Goal: Task Accomplishment & Management: Use online tool/utility

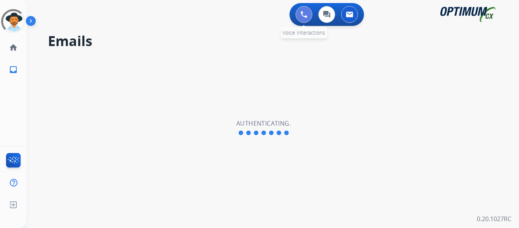
click at [306, 17] on img at bounding box center [304, 14] width 7 height 7
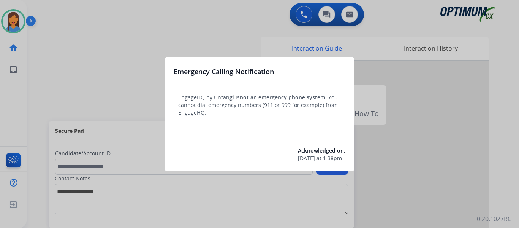
click at [54, 76] on div at bounding box center [259, 114] width 519 height 228
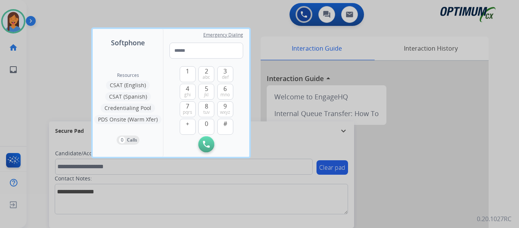
click at [45, 76] on div at bounding box center [259, 114] width 519 height 228
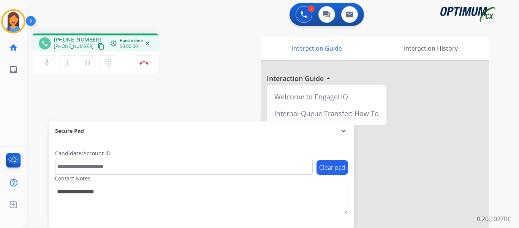
click at [98, 46] on mat-icon "content_copy" at bounding box center [101, 46] width 7 height 7
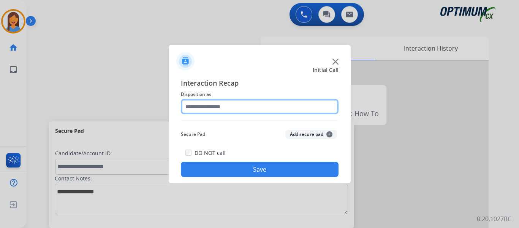
click at [253, 102] on input "text" at bounding box center [260, 106] width 158 height 15
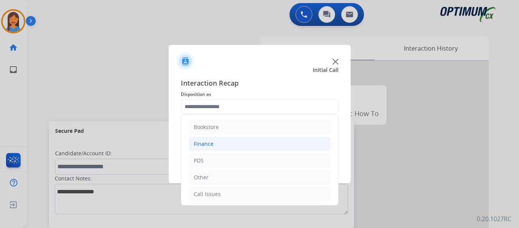
click at [211, 140] on li "Finance" at bounding box center [260, 143] width 142 height 14
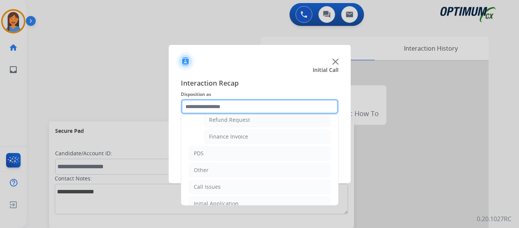
scroll to position [76, 0]
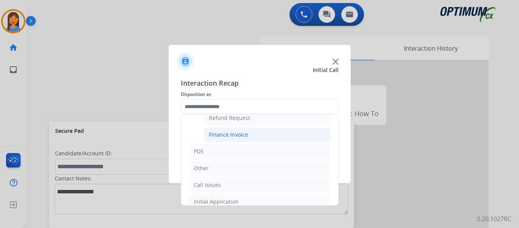
click at [232, 138] on div "Finance Invoice" at bounding box center [228, 135] width 39 height 8
type input "**********"
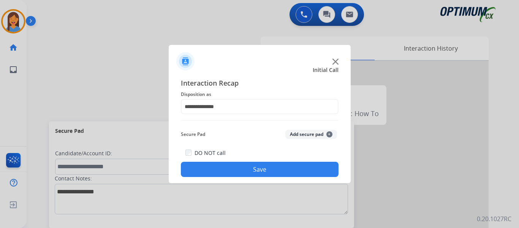
click at [250, 168] on button "Save" at bounding box center [260, 169] width 158 height 15
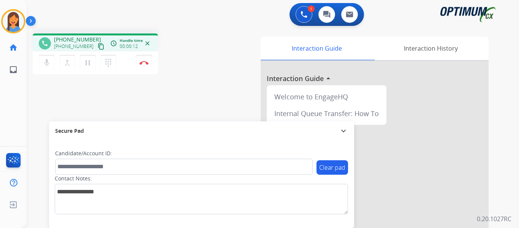
click at [98, 47] on mat-icon "content_copy" at bounding box center [101, 46] width 7 height 7
click at [144, 61] on img at bounding box center [144, 63] width 9 height 4
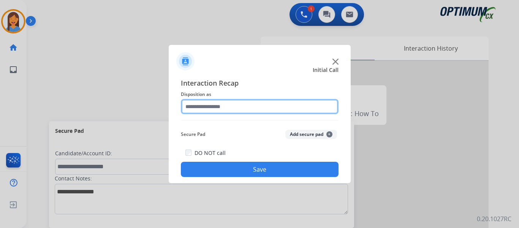
click at [202, 111] on input "text" at bounding box center [260, 106] width 158 height 15
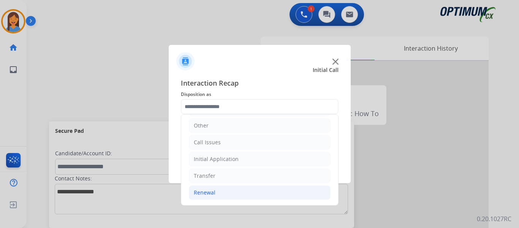
click at [208, 192] on div "Renewal" at bounding box center [205, 193] width 22 height 8
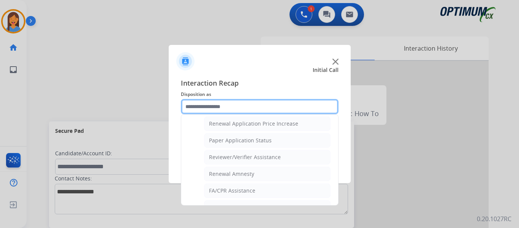
scroll to position [280, 0]
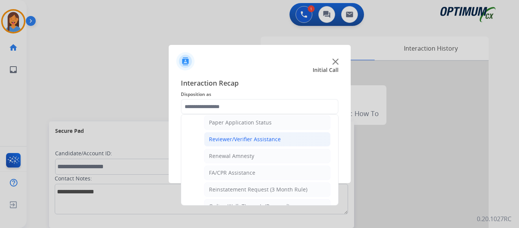
click at [248, 139] on div "Reviewer/Verifier Assistance" at bounding box center [245, 139] width 72 height 8
type input "**********"
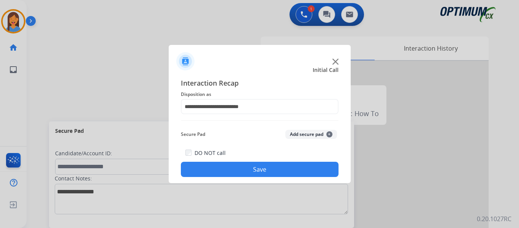
click at [265, 168] on button "Save" at bounding box center [260, 169] width 158 height 15
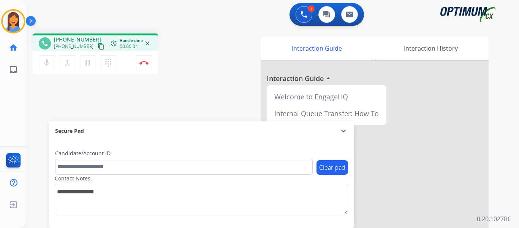
click at [98, 47] on mat-icon "content_copy" at bounding box center [101, 46] width 7 height 7
click at [142, 64] on img at bounding box center [144, 63] width 9 height 4
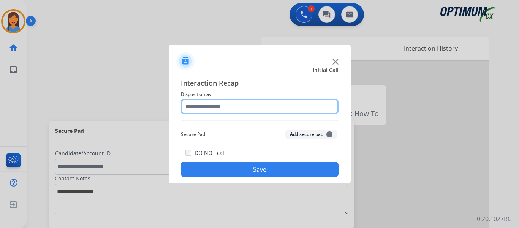
click at [236, 109] on input "text" at bounding box center [260, 106] width 158 height 15
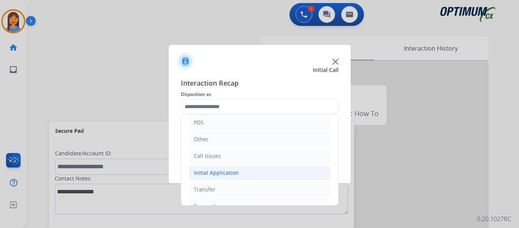
click at [218, 173] on div "Initial Application" at bounding box center [216, 173] width 45 height 8
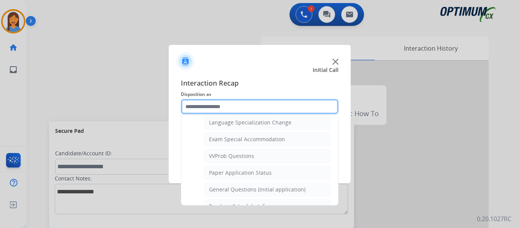
scroll to position [418, 0]
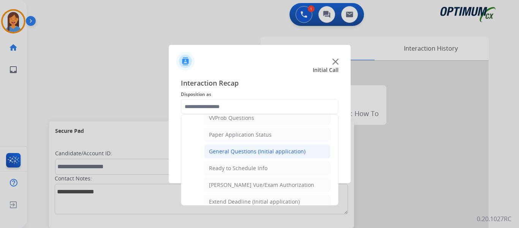
click at [273, 152] on div "General Questions (Initial application)" at bounding box center [257, 152] width 97 height 8
type input "**********"
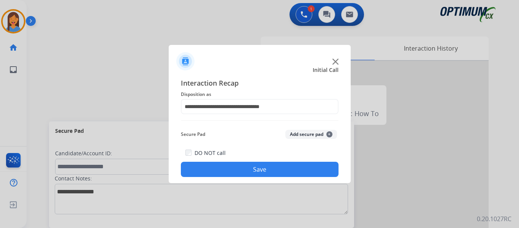
click at [259, 174] on button "Save" at bounding box center [260, 169] width 158 height 15
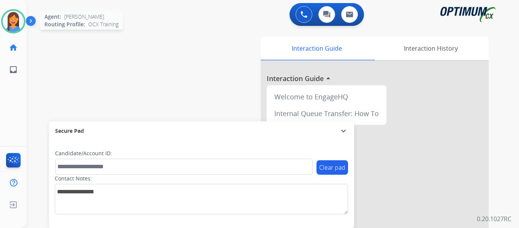
drag, startPoint x: 11, startPoint y: 23, endPoint x: 19, endPoint y: 24, distance: 7.6
click at [11, 23] on img at bounding box center [13, 21] width 21 height 21
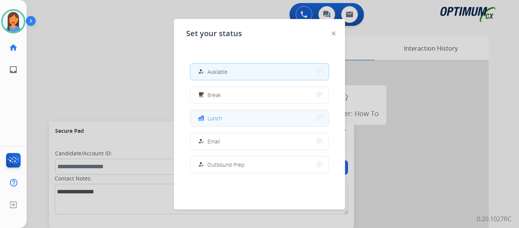
click at [217, 117] on span "Lunch" at bounding box center [215, 118] width 14 height 8
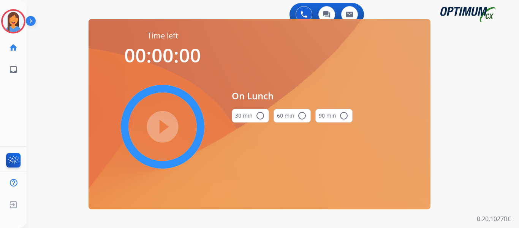
click at [248, 118] on button "30 min radio_button_unchecked" at bounding box center [250, 116] width 37 height 14
click at [166, 126] on mat-icon "play_circle_filled" at bounding box center [162, 126] width 9 height 9
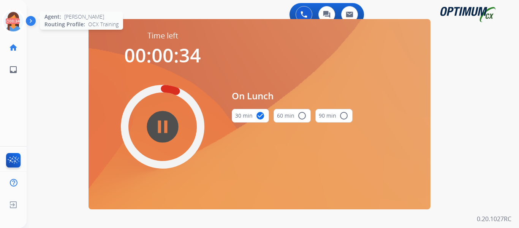
click at [14, 21] on icon at bounding box center [13, 21] width 25 height 25
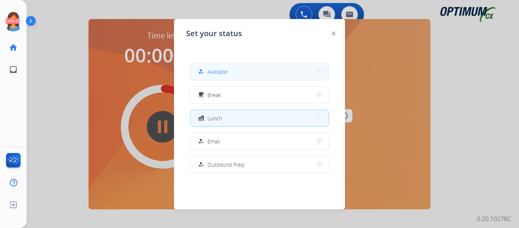
click at [249, 76] on button "how_to_reg Available" at bounding box center [259, 71] width 138 height 16
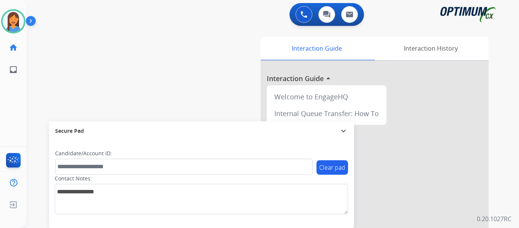
click at [48, 106] on div "swap_horiz Break voice bridge close_fullscreen Connect 3-Way Call merge_type Se…" at bounding box center [264, 185] width 474 height 317
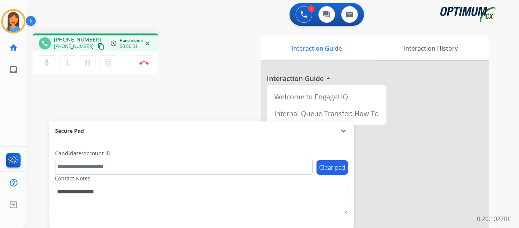
click at [98, 46] on mat-icon "content_copy" at bounding box center [101, 46] width 7 height 7
click at [146, 62] on img at bounding box center [144, 63] width 9 height 4
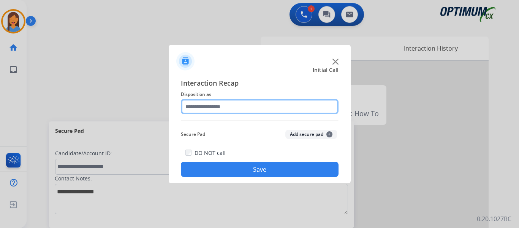
click at [235, 107] on input "text" at bounding box center [260, 106] width 158 height 15
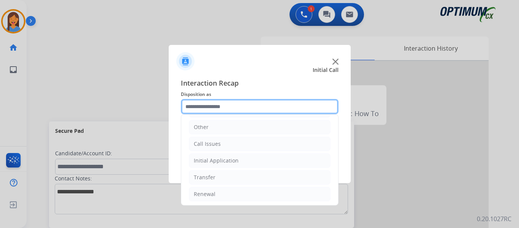
scroll to position [52, 0]
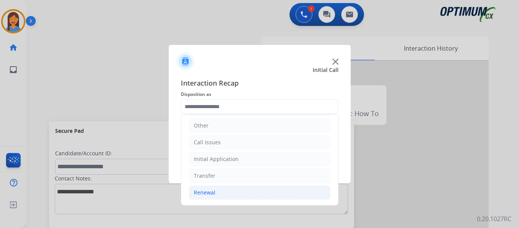
click at [211, 187] on li "Renewal" at bounding box center [260, 192] width 142 height 14
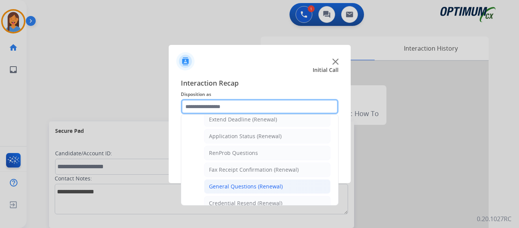
scroll to position [204, 0]
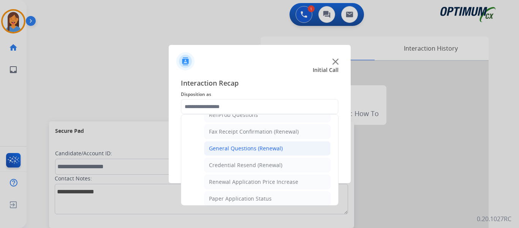
click at [233, 148] on div "General Questions (Renewal)" at bounding box center [246, 148] width 74 height 8
type input "**********"
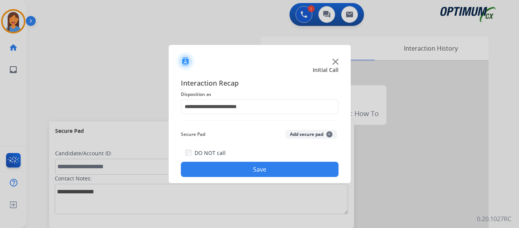
click at [237, 170] on button "Save" at bounding box center [260, 169] width 158 height 15
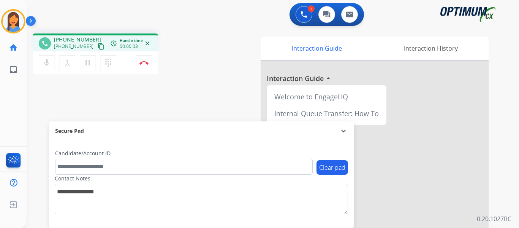
click at [98, 47] on mat-icon "content_copy" at bounding box center [101, 46] width 7 height 7
click at [86, 62] on mat-icon "pause" at bounding box center [87, 62] width 9 height 9
click at [106, 63] on mat-icon "dialpad" at bounding box center [108, 62] width 9 height 9
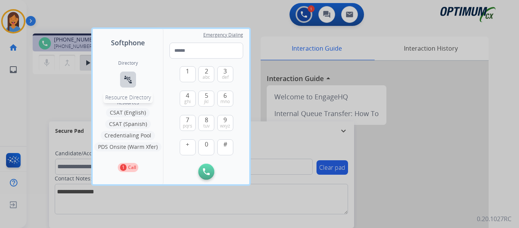
click at [132, 72] on button "connect_without_contact Resource Directory" at bounding box center [128, 79] width 16 height 16
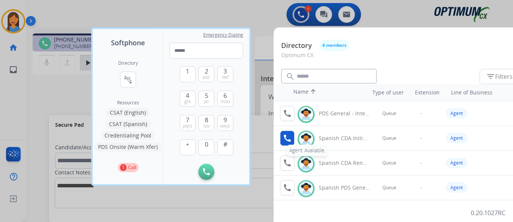
click at [285, 135] on mat-icon "call" at bounding box center [287, 137] width 9 height 9
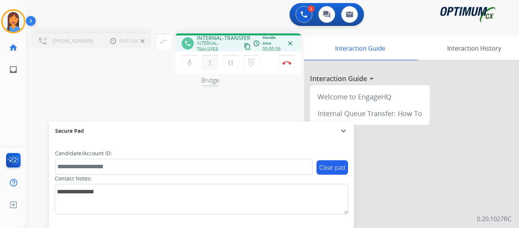
click at [211, 62] on mat-icon "merge_type" at bounding box center [210, 62] width 9 height 9
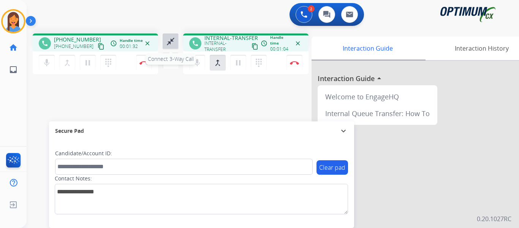
click at [171, 42] on mat-icon "close_fullscreen" at bounding box center [170, 41] width 9 height 9
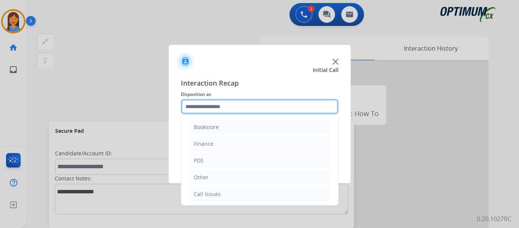
click at [206, 105] on input "text" at bounding box center [260, 106] width 158 height 15
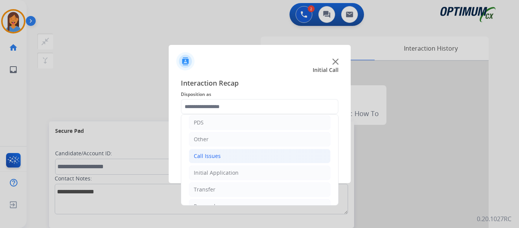
click at [212, 156] on div "Call Issues" at bounding box center [207, 156] width 27 height 8
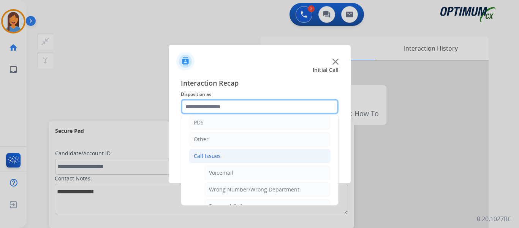
scroll to position [114, 0]
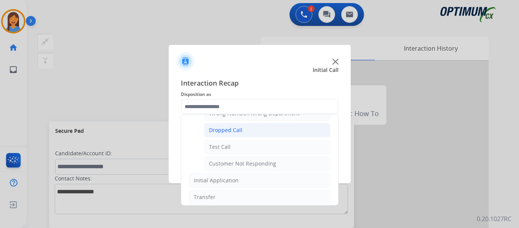
click at [234, 133] on div "Dropped Call" at bounding box center [225, 130] width 33 height 8
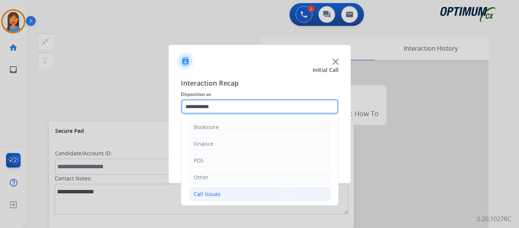
click at [226, 110] on input "**********" at bounding box center [260, 106] width 158 height 15
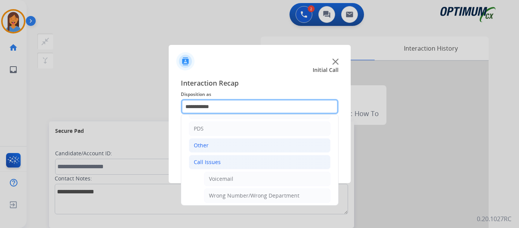
scroll to position [76, 0]
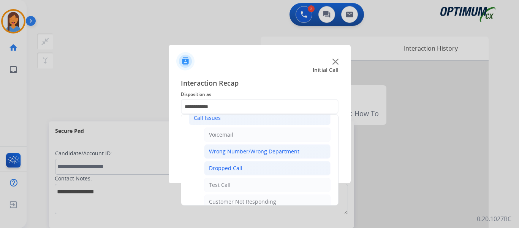
click at [237, 154] on div "Wrong Number/Wrong Department" at bounding box center [254, 152] width 90 height 8
type input "**********"
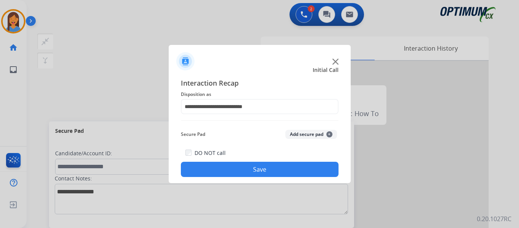
click at [261, 171] on button "Save" at bounding box center [260, 169] width 158 height 15
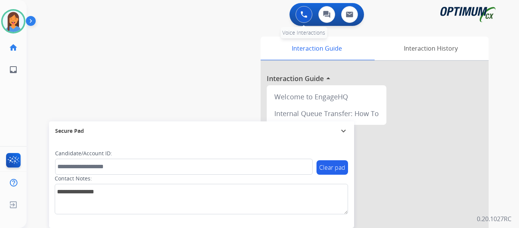
click at [301, 11] on img at bounding box center [304, 14] width 7 height 7
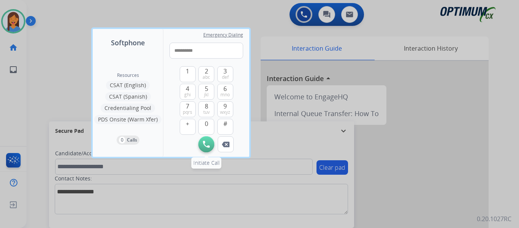
type input "**********"
click at [206, 146] on img at bounding box center [206, 144] width 7 height 7
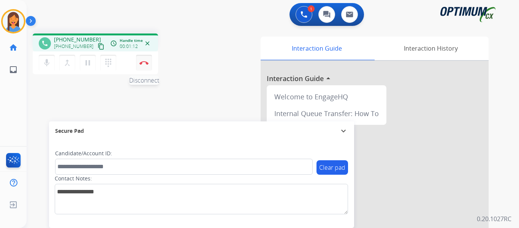
click at [145, 63] on img at bounding box center [144, 63] width 9 height 4
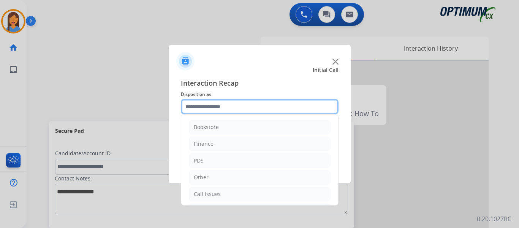
click at [213, 112] on input "text" at bounding box center [260, 106] width 158 height 15
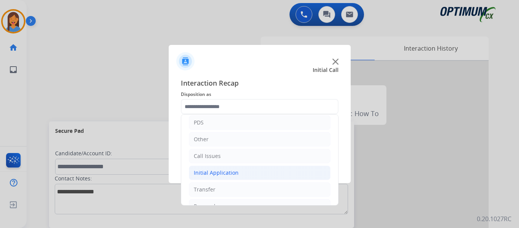
click at [227, 171] on div "Initial Application" at bounding box center [216, 173] width 45 height 8
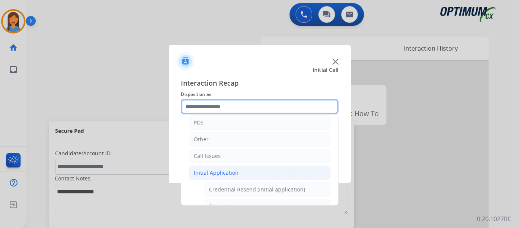
scroll to position [0, 0]
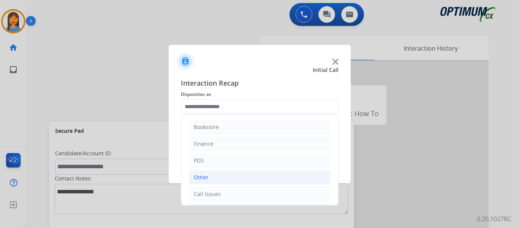
click at [213, 175] on li "Other" at bounding box center [260, 177] width 142 height 14
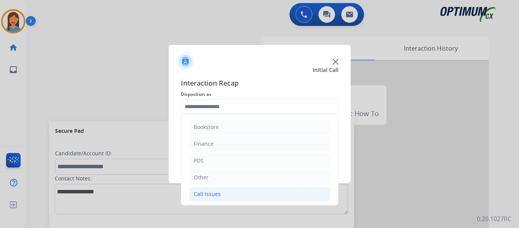
click at [214, 199] on li "Call Issues" at bounding box center [260, 194] width 142 height 14
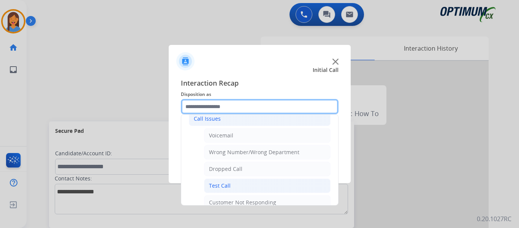
scroll to position [76, 0]
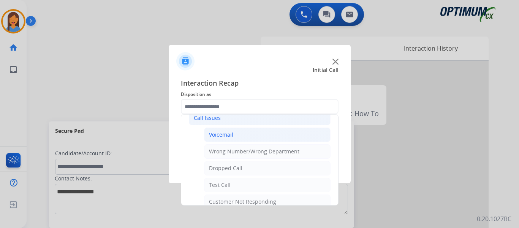
click at [238, 137] on li "Voicemail" at bounding box center [267, 134] width 127 height 14
type input "*********"
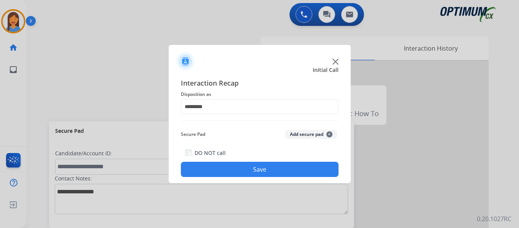
click at [250, 168] on button "Save" at bounding box center [260, 169] width 158 height 15
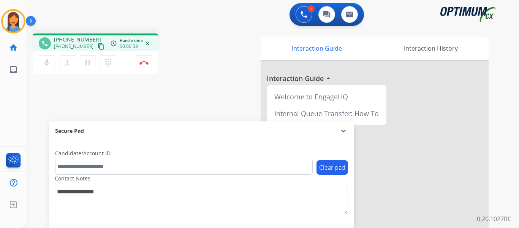
click at [98, 45] on mat-icon "content_copy" at bounding box center [101, 46] width 7 height 7
click at [144, 65] on button "Disconnect" at bounding box center [144, 63] width 16 height 16
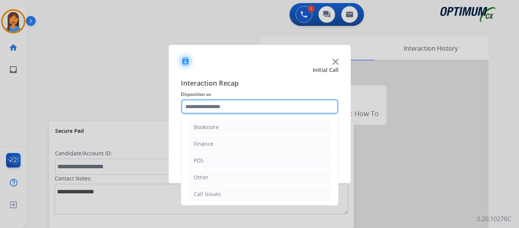
click at [225, 111] on input "text" at bounding box center [260, 106] width 158 height 15
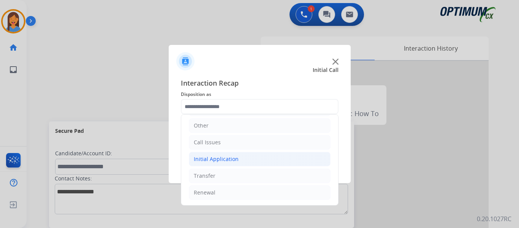
click at [230, 160] on div "Initial Application" at bounding box center [216, 159] width 45 height 8
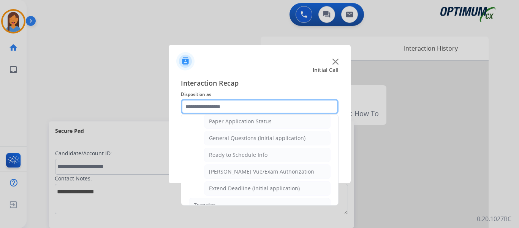
scroll to position [432, 0]
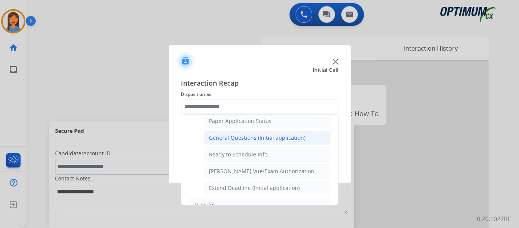
click at [235, 133] on li "General Questions (Initial application)" at bounding box center [267, 137] width 127 height 14
type input "**********"
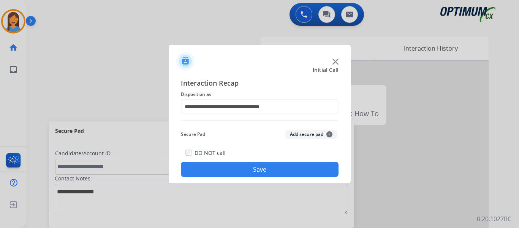
click at [248, 160] on div "DO NOT call Save" at bounding box center [260, 162] width 158 height 29
click at [250, 168] on button "Save" at bounding box center [260, 169] width 158 height 15
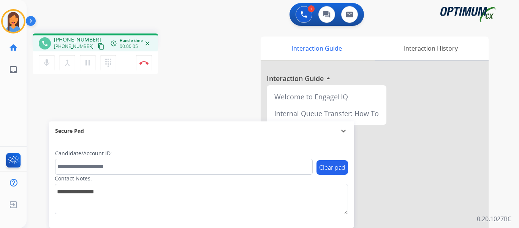
click at [98, 48] on mat-icon "content_copy" at bounding box center [101, 46] width 7 height 7
click at [88, 62] on mat-icon "pause" at bounding box center [87, 62] width 9 height 9
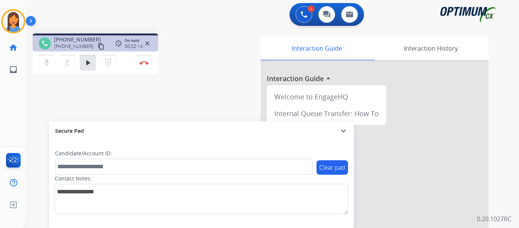
click at [225, 75] on div "Interaction Guide Interaction History Interaction Guide arrow_drop_up Welcome t…" at bounding box center [356, 190] width 265 height 308
click at [86, 66] on mat-icon "play_arrow" at bounding box center [87, 62] width 9 height 9
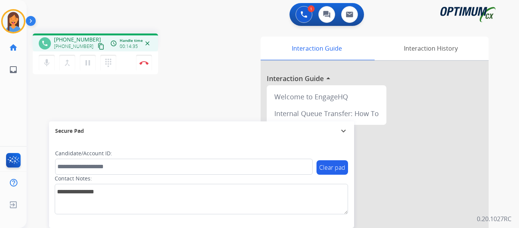
click at [144, 115] on div "phone [PHONE_NUMBER] [PHONE_NUMBER] content_copy access_time Call metrics Queue…" at bounding box center [264, 185] width 474 height 317
click at [145, 61] on img at bounding box center [144, 63] width 9 height 4
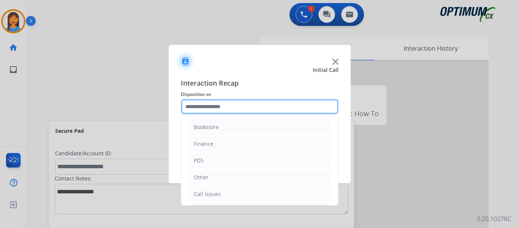
click at [227, 104] on input "text" at bounding box center [260, 106] width 158 height 15
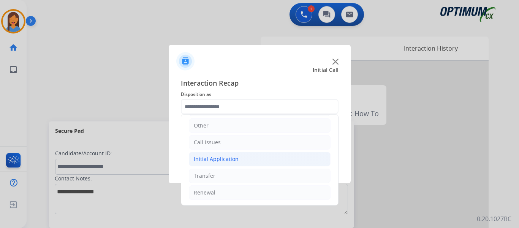
click at [226, 161] on div "Initial Application" at bounding box center [216, 159] width 45 height 8
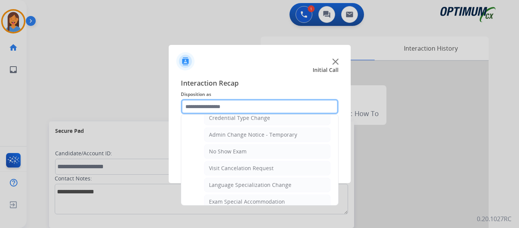
scroll to position [356, 0]
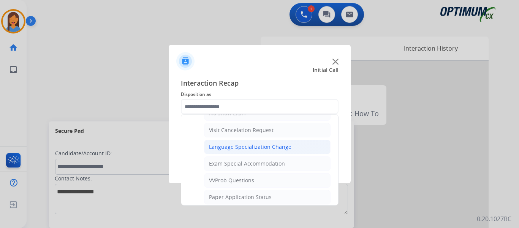
click at [235, 147] on div "Language Specialization Change" at bounding box center [250, 147] width 82 height 8
type input "**********"
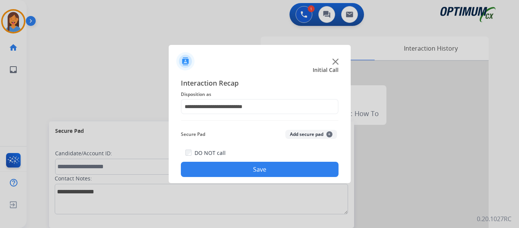
click at [246, 168] on button "Save" at bounding box center [260, 169] width 158 height 15
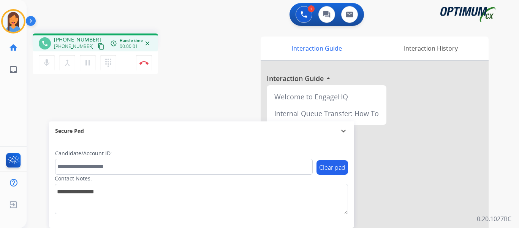
click at [98, 46] on mat-icon "content_copy" at bounding box center [101, 46] width 7 height 7
click at [141, 65] on button "Disconnect" at bounding box center [144, 63] width 16 height 16
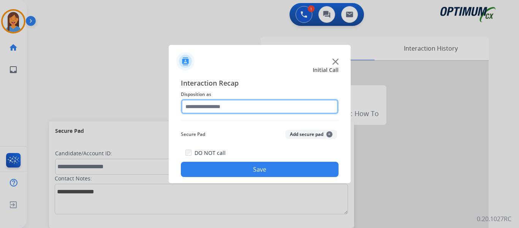
click at [233, 107] on input "text" at bounding box center [260, 106] width 158 height 15
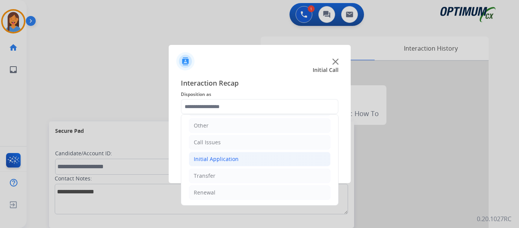
click at [227, 157] on div "Initial Application" at bounding box center [216, 159] width 45 height 8
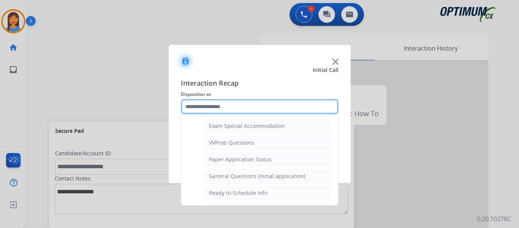
scroll to position [394, 0]
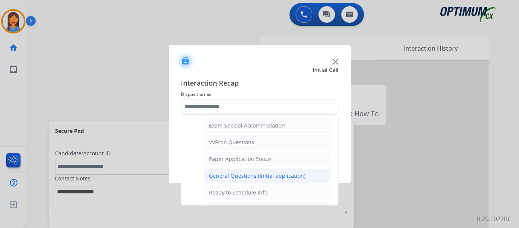
click at [239, 180] on li "General Questions (Initial application)" at bounding box center [267, 175] width 127 height 14
type input "**********"
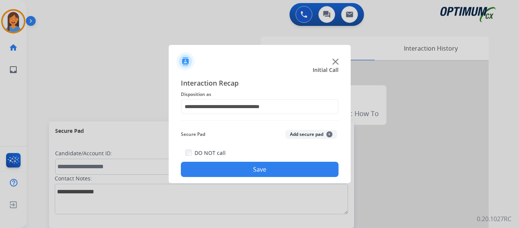
click at [247, 167] on button "Save" at bounding box center [260, 169] width 158 height 15
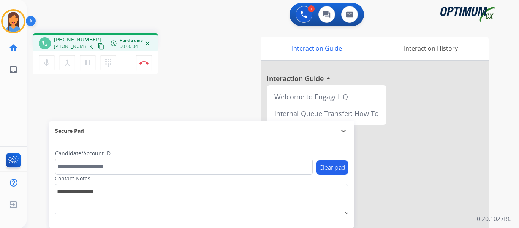
click at [98, 48] on mat-icon "content_copy" at bounding box center [101, 46] width 7 height 7
click at [146, 65] on button "Disconnect" at bounding box center [144, 63] width 16 height 16
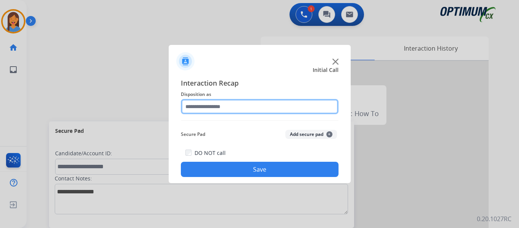
click at [221, 111] on input "text" at bounding box center [260, 106] width 158 height 15
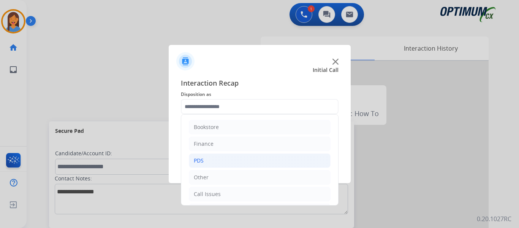
click at [203, 157] on div "PDS" at bounding box center [199, 161] width 10 height 8
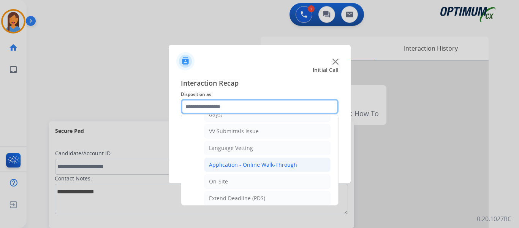
scroll to position [190, 0]
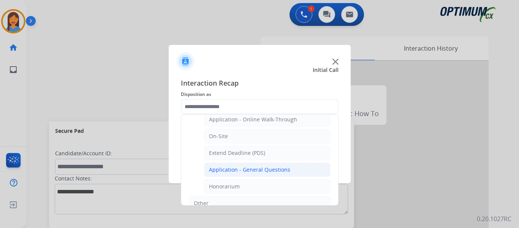
click at [257, 167] on div "Application - General Questions" at bounding box center [249, 170] width 81 height 8
type input "**********"
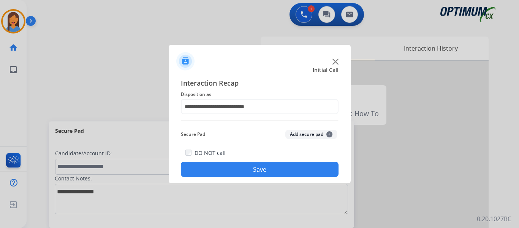
click at [265, 170] on button "Save" at bounding box center [260, 169] width 158 height 15
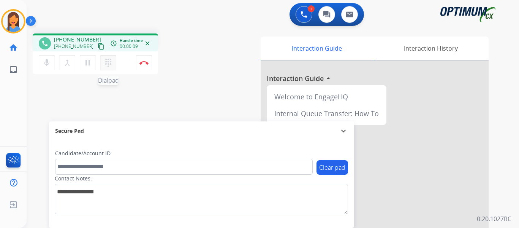
drag, startPoint x: 92, startPoint y: 47, endPoint x: 116, endPoint y: 58, distance: 26.7
click at [98, 47] on mat-icon "content_copy" at bounding box center [101, 46] width 7 height 7
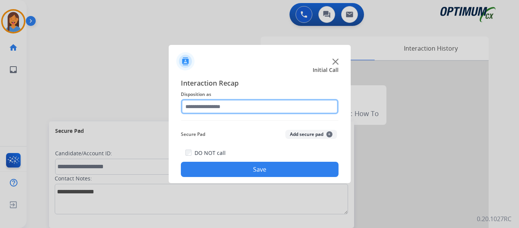
click at [227, 104] on input "text" at bounding box center [260, 106] width 158 height 15
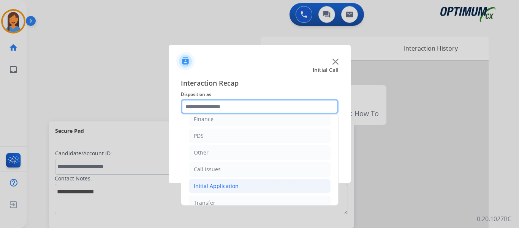
scroll to position [38, 0]
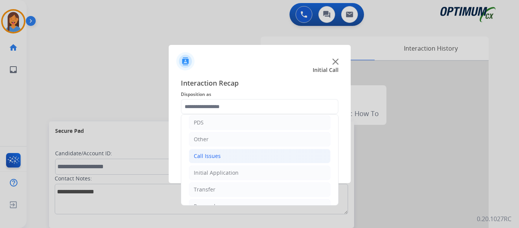
click at [219, 159] on div "Call Issues" at bounding box center [207, 156] width 27 height 8
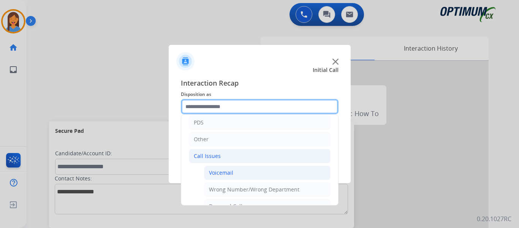
scroll to position [76, 0]
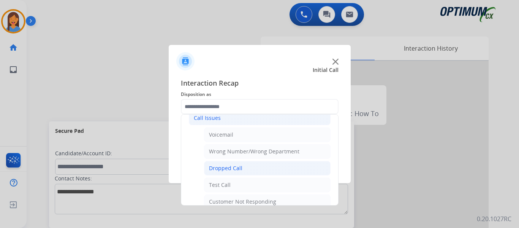
click at [233, 168] on div "Dropped Call" at bounding box center [225, 168] width 33 height 8
type input "**********"
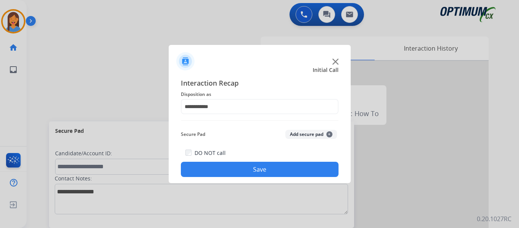
click at [243, 169] on button "Save" at bounding box center [260, 169] width 158 height 15
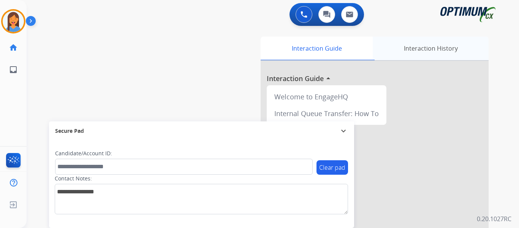
click at [426, 46] on div "Interaction History" at bounding box center [431, 48] width 116 height 24
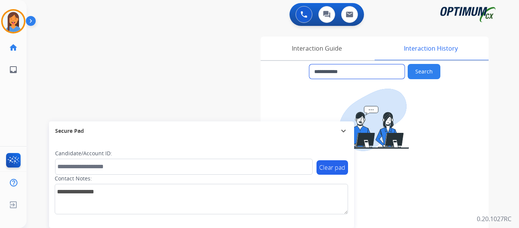
drag, startPoint x: 357, startPoint y: 71, endPoint x: 320, endPoint y: 71, distance: 36.9
click at [320, 71] on input "**********" at bounding box center [356, 71] width 95 height 14
click at [301, 19] on button at bounding box center [304, 14] width 17 height 17
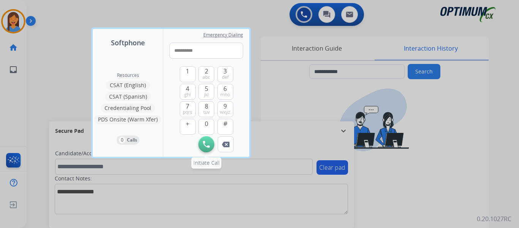
type input "**********"
click at [199, 143] on button "Initiate Call" at bounding box center [206, 144] width 16 height 16
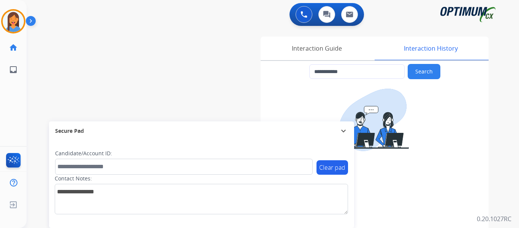
drag, startPoint x: 8, startPoint y: 22, endPoint x: 30, endPoint y: 23, distance: 22.5
click at [8, 22] on img at bounding box center [13, 21] width 21 height 21
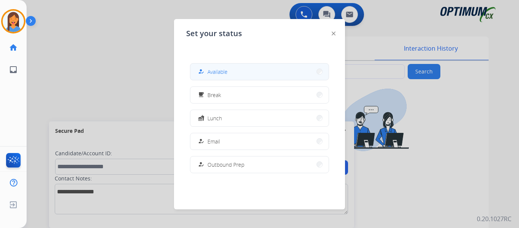
click at [227, 77] on button "how_to_reg Available" at bounding box center [259, 71] width 138 height 16
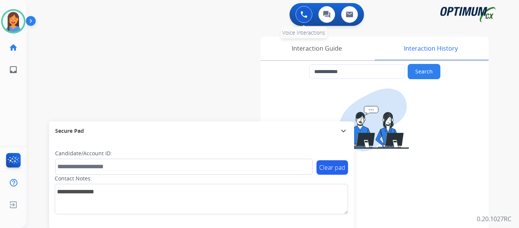
click at [300, 16] on button at bounding box center [304, 14] width 17 height 17
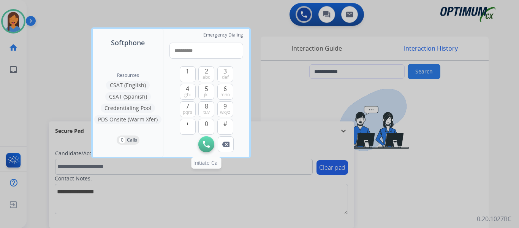
type input "**********"
click at [206, 143] on img at bounding box center [206, 144] width 7 height 7
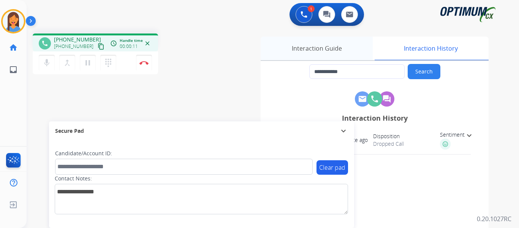
click at [325, 52] on div "Interaction Guide" at bounding box center [317, 48] width 112 height 24
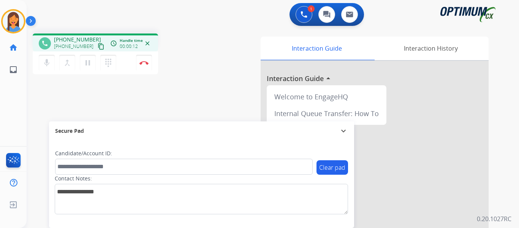
click at [241, 46] on div "Interaction Guide Interaction History Interaction Guide arrow_drop_up Welcome t…" at bounding box center [356, 190] width 265 height 308
click at [147, 62] on img at bounding box center [144, 63] width 9 height 4
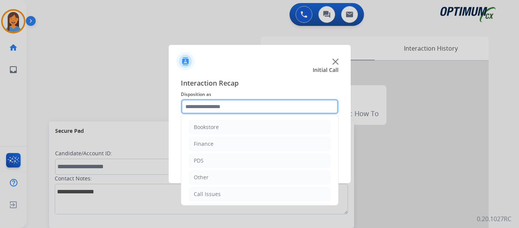
click at [234, 111] on input "text" at bounding box center [260, 106] width 158 height 15
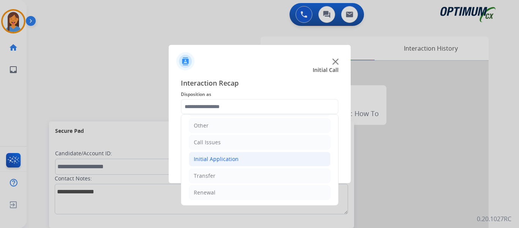
click at [221, 157] on div "Initial Application" at bounding box center [216, 159] width 45 height 8
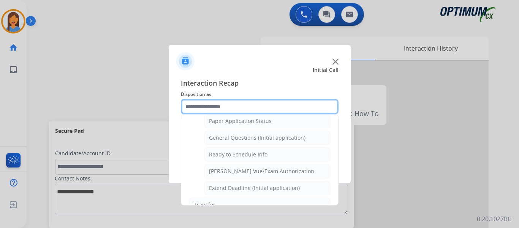
scroll to position [461, 0]
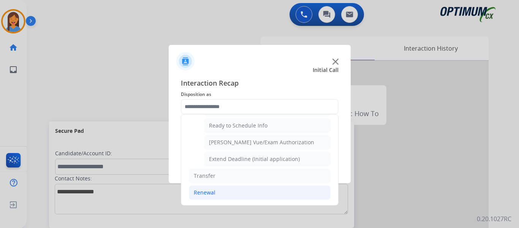
click at [214, 193] on div "Renewal" at bounding box center [205, 193] width 22 height 8
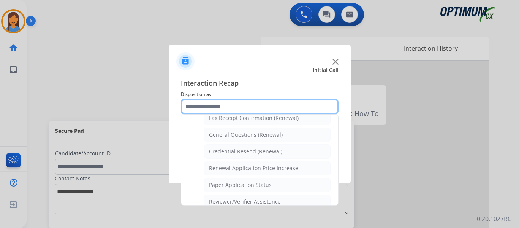
scroll to position [179, 0]
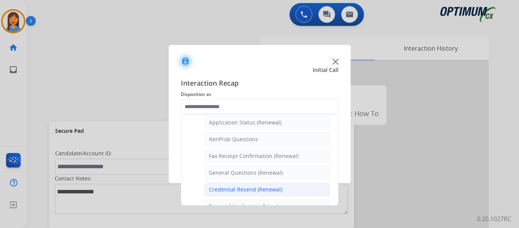
click at [239, 187] on div "Credential Resend (Renewal)" at bounding box center [245, 190] width 73 height 8
type input "**********"
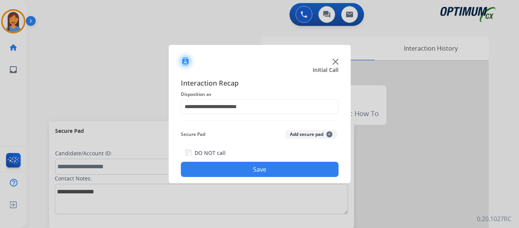
click at [248, 169] on button "Save" at bounding box center [260, 169] width 158 height 15
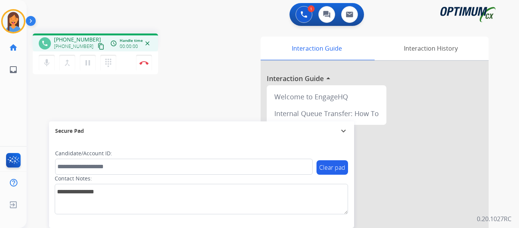
click at [98, 47] on mat-icon "content_copy" at bounding box center [101, 46] width 7 height 7
click at [146, 62] on img at bounding box center [144, 63] width 9 height 4
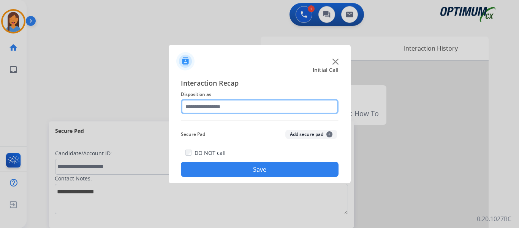
click at [241, 108] on input "text" at bounding box center [260, 106] width 158 height 15
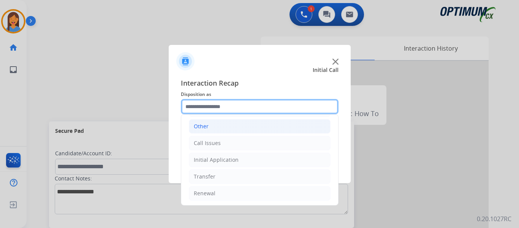
scroll to position [52, 0]
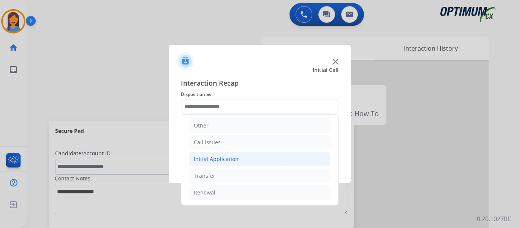
click at [230, 161] on div "Initial Application" at bounding box center [216, 159] width 45 height 8
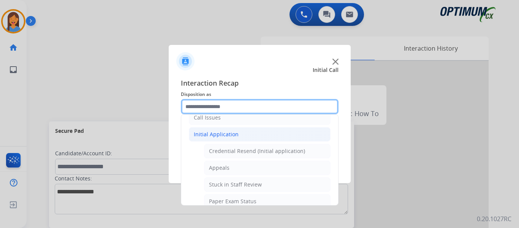
scroll to position [90, 0]
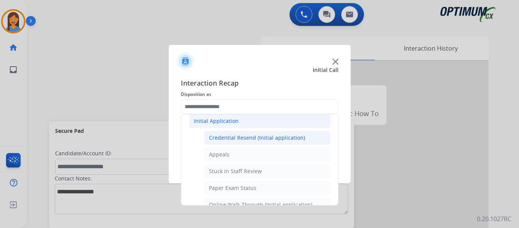
click at [246, 140] on div "Credential Resend (Initial application)" at bounding box center [257, 138] width 96 height 8
type input "**********"
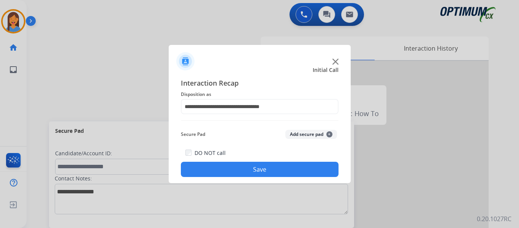
click at [243, 173] on button "Save" at bounding box center [260, 169] width 158 height 15
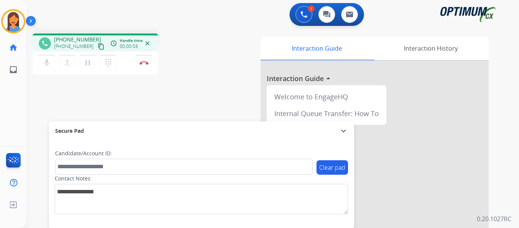
click at [98, 46] on mat-icon "content_copy" at bounding box center [101, 46] width 7 height 7
click at [147, 62] on img at bounding box center [144, 63] width 9 height 4
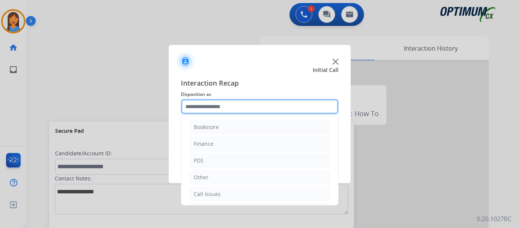
click at [225, 107] on input "text" at bounding box center [260, 106] width 158 height 15
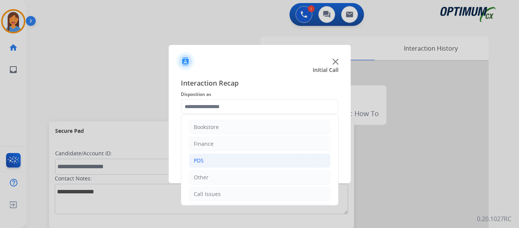
click at [217, 162] on li "PDS" at bounding box center [260, 160] width 142 height 14
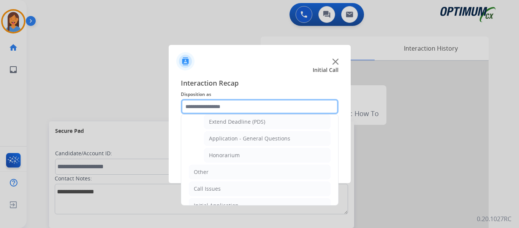
scroll to position [228, 0]
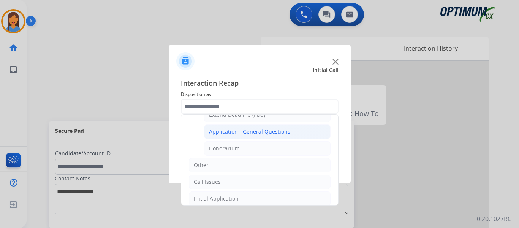
click at [243, 131] on div "Application - General Questions" at bounding box center [249, 132] width 81 height 8
type input "**********"
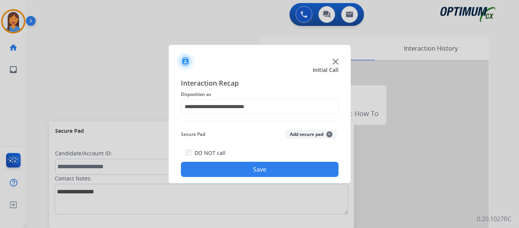
click at [251, 166] on button "Save" at bounding box center [260, 169] width 158 height 15
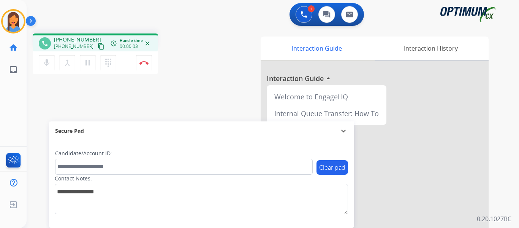
click at [98, 46] on mat-icon "content_copy" at bounding box center [101, 46] width 7 height 7
click at [144, 62] on img at bounding box center [144, 63] width 9 height 4
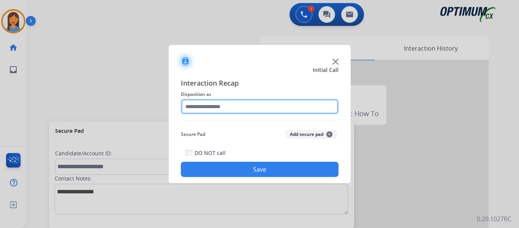
click at [241, 105] on input "text" at bounding box center [260, 106] width 158 height 15
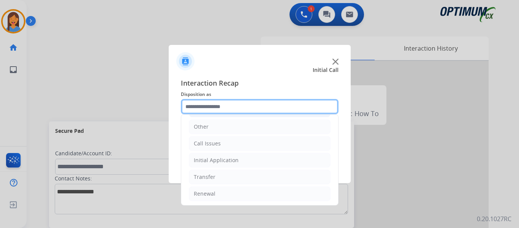
scroll to position [52, 0]
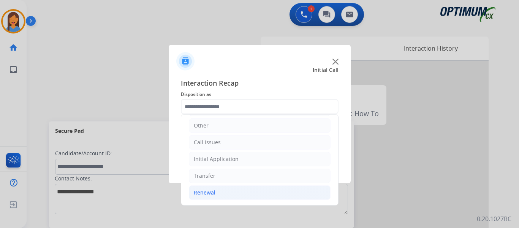
click at [211, 191] on div "Renewal" at bounding box center [205, 193] width 22 height 8
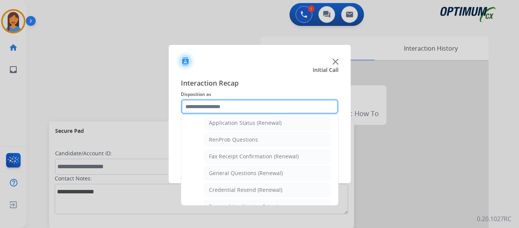
scroll to position [166, 0]
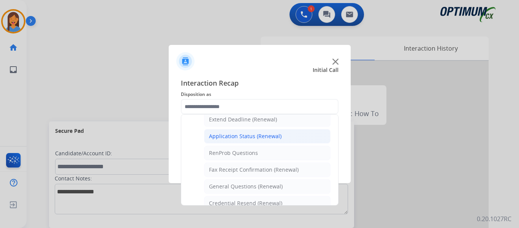
click at [253, 135] on div "Application Status (Renewal)" at bounding box center [245, 136] width 73 height 8
type input "**********"
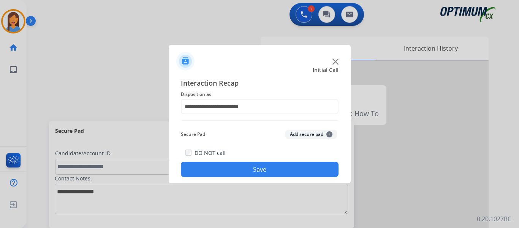
click at [257, 166] on button "Save" at bounding box center [260, 169] width 158 height 15
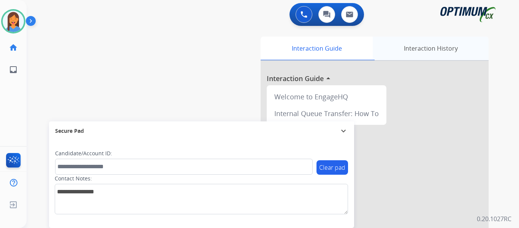
click at [421, 46] on div "Interaction History" at bounding box center [431, 48] width 116 height 24
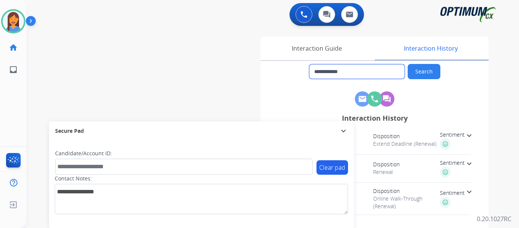
drag, startPoint x: 371, startPoint y: 72, endPoint x: 319, endPoint y: 71, distance: 52.1
click at [319, 71] on input "**********" at bounding box center [356, 71] width 95 height 14
click at [301, 16] on img at bounding box center [304, 14] width 7 height 7
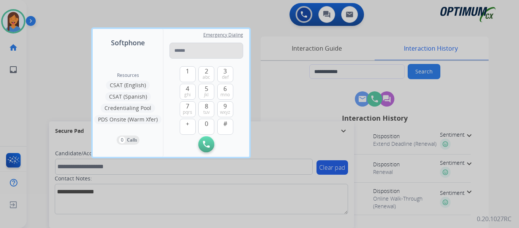
click at [194, 51] on input "tel" at bounding box center [207, 51] width 74 height 16
type input "**********"
click at [205, 150] on button "Initiate Call" at bounding box center [206, 144] width 16 height 16
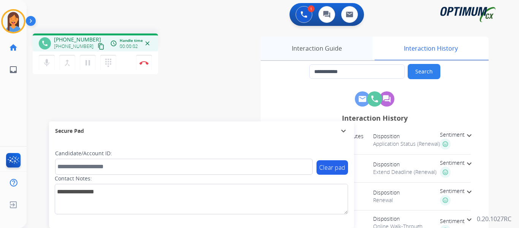
click at [303, 47] on div "Interaction Guide" at bounding box center [317, 48] width 112 height 24
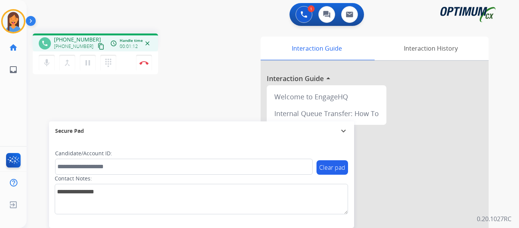
click at [214, 77] on div "phone [PHONE_NUMBER] [PHONE_NUMBER] content_copy access_time Call metrics Queue…" at bounding box center [264, 185] width 474 height 317
click at [141, 62] on img at bounding box center [144, 63] width 9 height 4
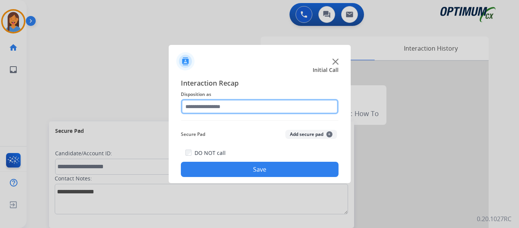
click at [207, 110] on input "text" at bounding box center [260, 106] width 158 height 15
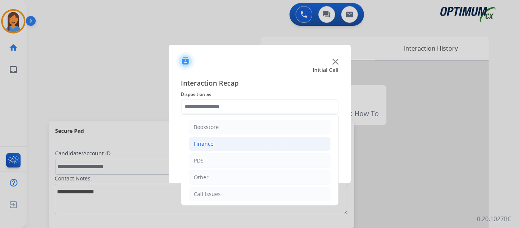
click at [206, 142] on div "Finance" at bounding box center [204, 144] width 20 height 8
click at [214, 148] on div "Call Issues" at bounding box center [207, 147] width 27 height 8
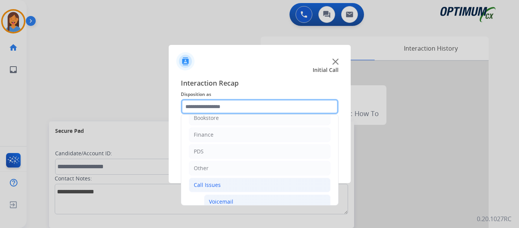
scroll to position [0, 0]
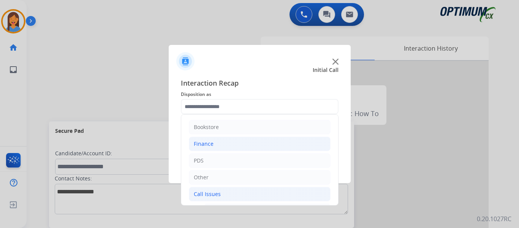
click at [203, 147] on div "Finance" at bounding box center [204, 144] width 20 height 8
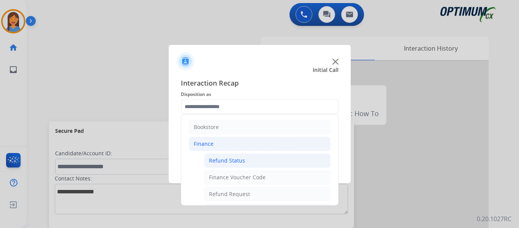
click at [238, 161] on div "Refund Status" at bounding box center [227, 161] width 36 height 8
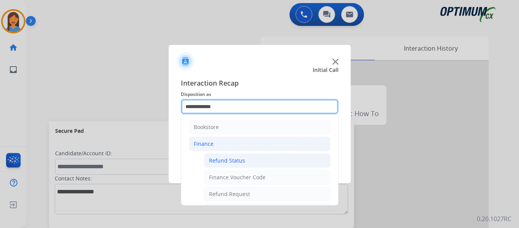
click at [233, 108] on input "**********" at bounding box center [260, 106] width 158 height 15
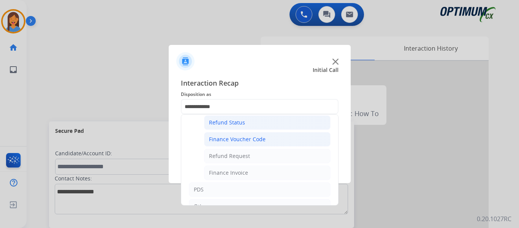
click at [241, 176] on div "Finance Invoice" at bounding box center [228, 173] width 39 height 8
type input "**********"
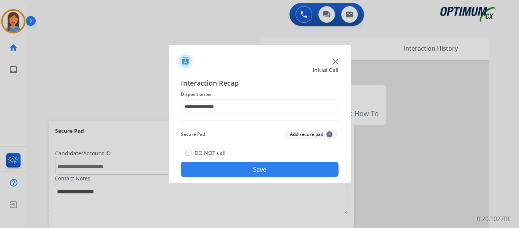
click at [246, 168] on button "Save" at bounding box center [260, 169] width 158 height 15
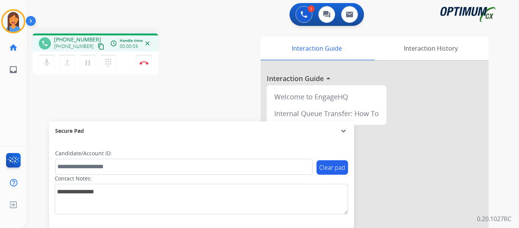
click at [98, 46] on mat-icon "content_copy" at bounding box center [101, 46] width 7 height 7
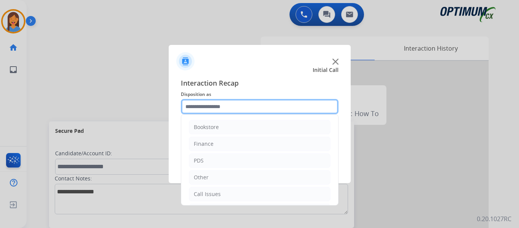
click at [224, 109] on input "text" at bounding box center [260, 106] width 158 height 15
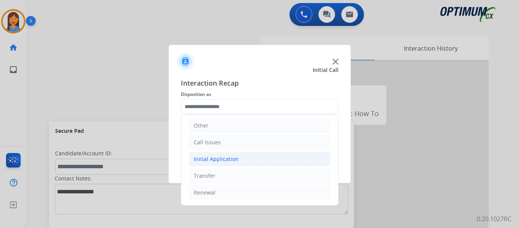
click at [225, 160] on div "Initial Application" at bounding box center [216, 159] width 45 height 8
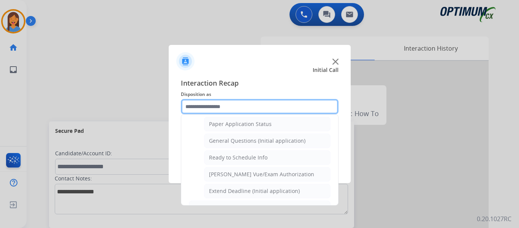
scroll to position [432, 0]
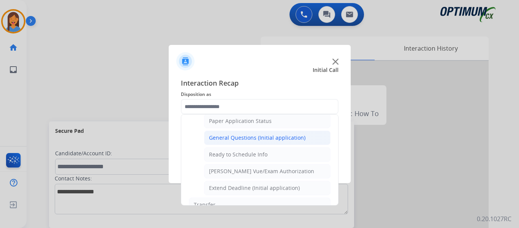
click at [243, 133] on li "General Questions (Initial application)" at bounding box center [267, 137] width 127 height 14
type input "**********"
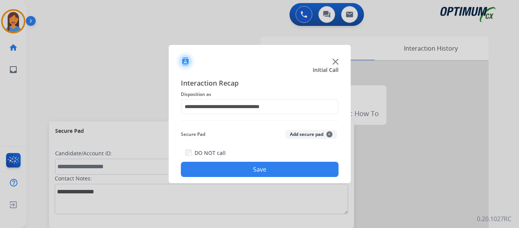
click at [253, 165] on button "Save" at bounding box center [260, 169] width 158 height 15
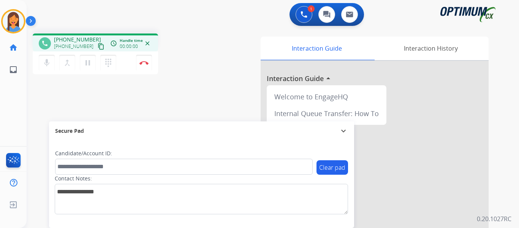
click at [98, 47] on mat-icon "content_copy" at bounding box center [101, 46] width 7 height 7
click at [143, 63] on img at bounding box center [144, 63] width 9 height 4
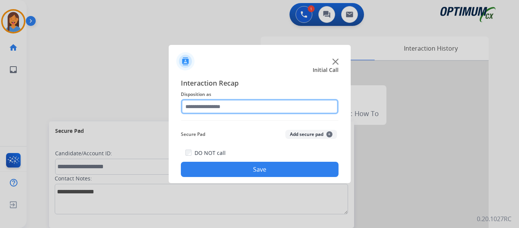
click at [244, 107] on input "text" at bounding box center [260, 106] width 158 height 15
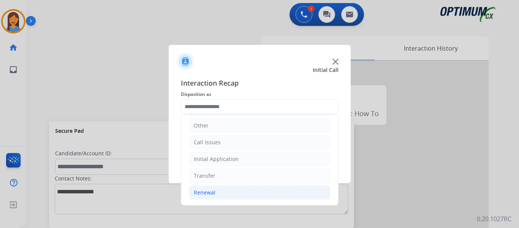
click at [207, 188] on li "Renewal" at bounding box center [260, 192] width 142 height 14
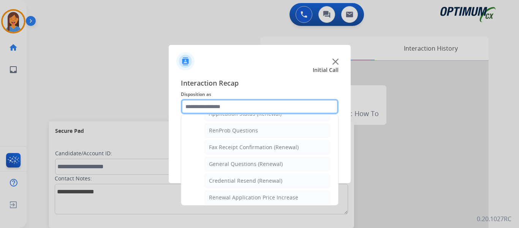
scroll to position [204, 0]
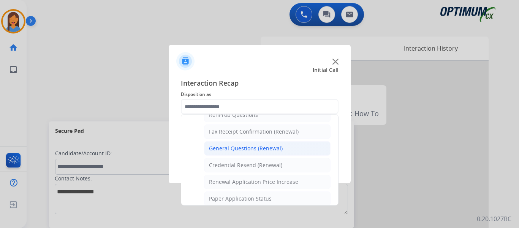
click at [237, 150] on div "General Questions (Renewal)" at bounding box center [246, 148] width 74 height 8
type input "**********"
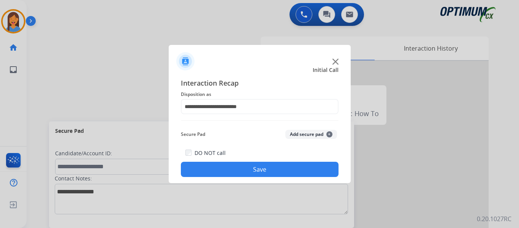
click at [253, 169] on button "Save" at bounding box center [260, 169] width 158 height 15
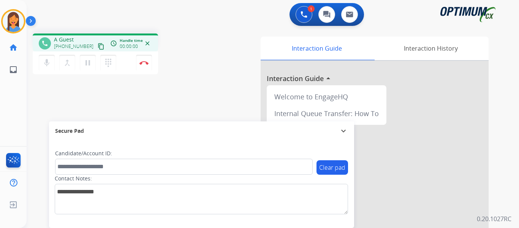
click at [98, 48] on mat-icon "content_copy" at bounding box center [101, 46] width 7 height 7
click at [146, 60] on button "Disconnect" at bounding box center [144, 63] width 16 height 16
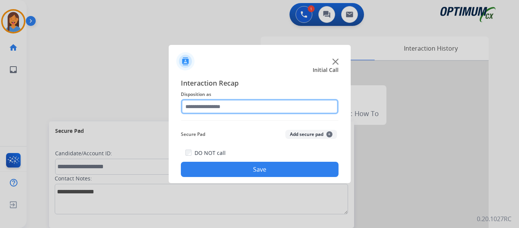
click at [229, 105] on input "text" at bounding box center [260, 106] width 158 height 15
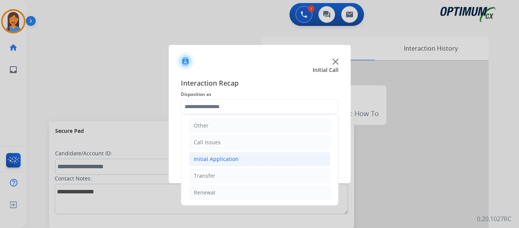
click at [220, 162] on div "Initial Application" at bounding box center [216, 159] width 45 height 8
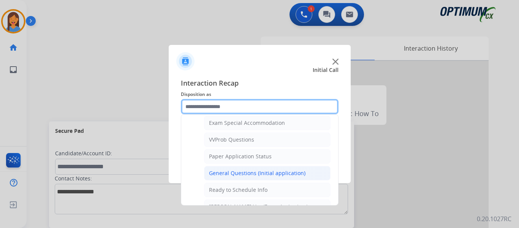
scroll to position [394, 0]
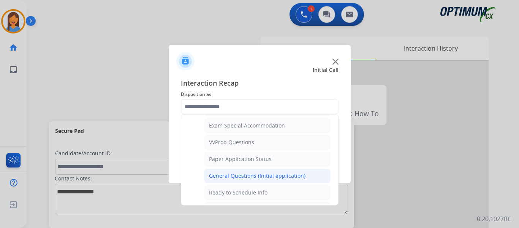
click at [248, 169] on li "General Questions (Initial application)" at bounding box center [267, 175] width 127 height 14
type input "**********"
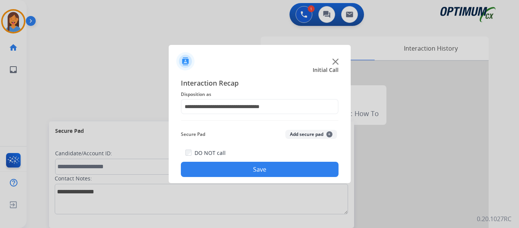
click at [254, 171] on button "Save" at bounding box center [260, 169] width 158 height 15
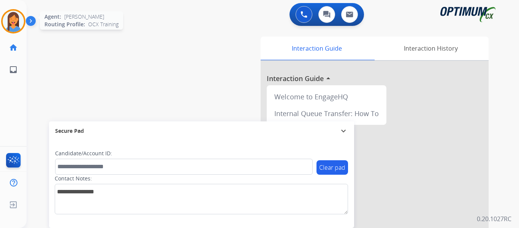
click at [13, 22] on img at bounding box center [13, 21] width 21 height 21
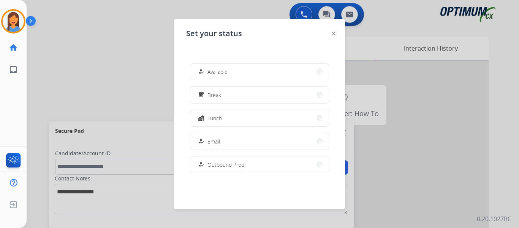
click at [224, 100] on button "free_breakfast Break" at bounding box center [259, 95] width 138 height 16
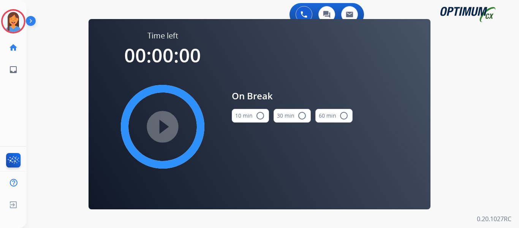
click at [262, 113] on mat-icon "radio_button_unchecked" at bounding box center [260, 115] width 9 height 9
click at [159, 125] on mat-icon "play_circle_filled" at bounding box center [162, 126] width 9 height 9
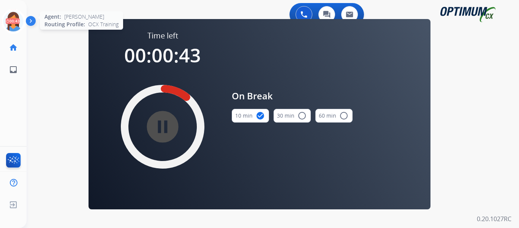
click at [12, 24] on icon at bounding box center [13, 21] width 25 height 25
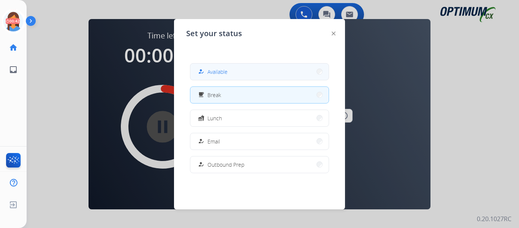
click at [268, 72] on button "how_to_reg Available" at bounding box center [259, 71] width 138 height 16
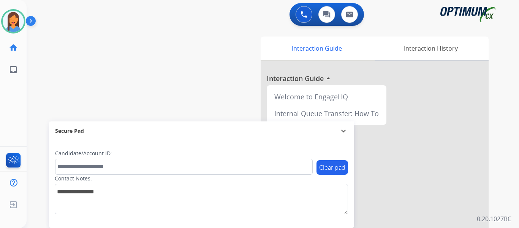
click at [8, 113] on div "[PERSON_NAME] Available Edit Avatar Agent: [PERSON_NAME] Profile: OCX Training …" at bounding box center [13, 114] width 27 height 228
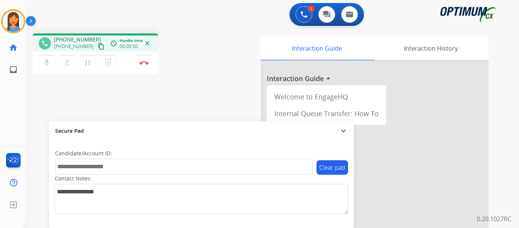
click at [98, 45] on mat-icon "content_copy" at bounding box center [101, 46] width 7 height 7
click at [144, 62] on img at bounding box center [144, 63] width 9 height 4
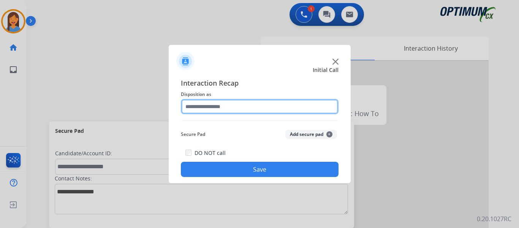
click at [227, 104] on input "text" at bounding box center [260, 106] width 158 height 15
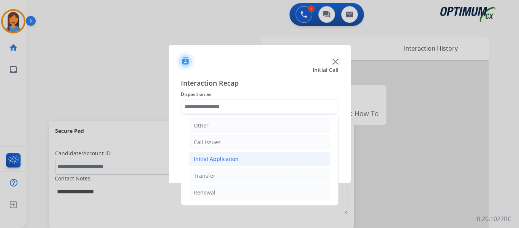
click at [219, 160] on div "Initial Application" at bounding box center [216, 159] width 45 height 8
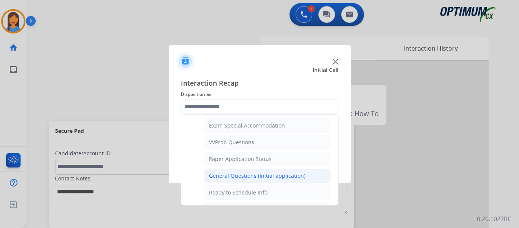
click at [254, 172] on div "General Questions (Initial application)" at bounding box center [257, 176] width 97 height 8
type input "**********"
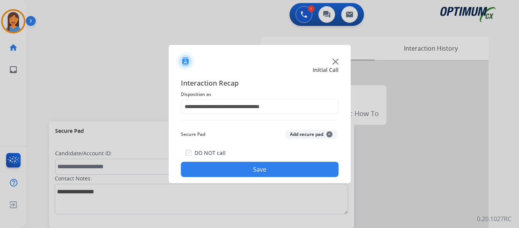
click at [254, 172] on button "Save" at bounding box center [260, 169] width 158 height 15
